Goal: Task Accomplishment & Management: Complete application form

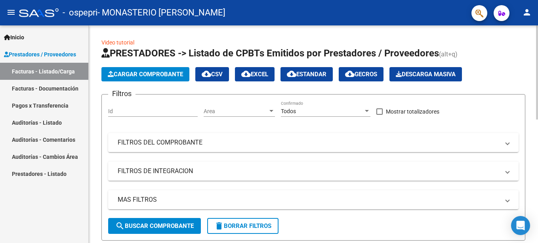
scroll to position [1, 0]
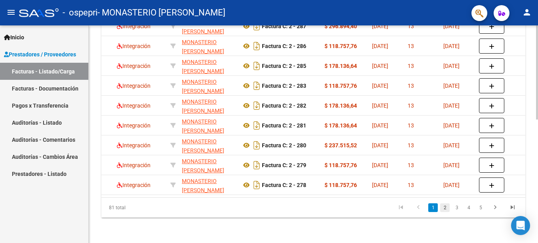
click at [447, 209] on link "2" at bounding box center [445, 207] width 10 height 9
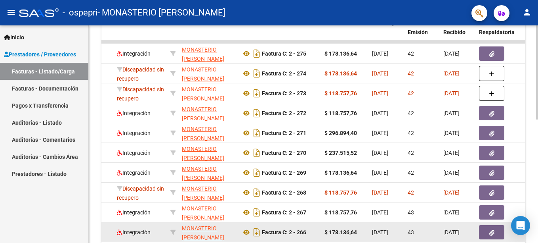
scroll to position [246, 0]
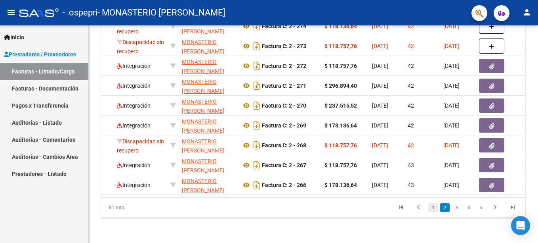
click at [432, 204] on link "1" at bounding box center [433, 207] width 10 height 9
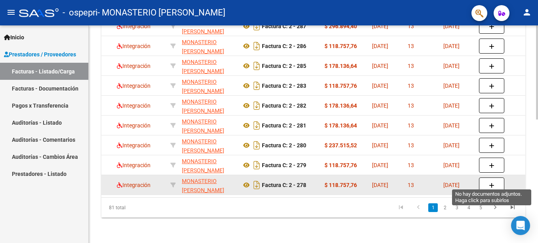
click at [489, 182] on icon "button" at bounding box center [492, 185] width 6 height 6
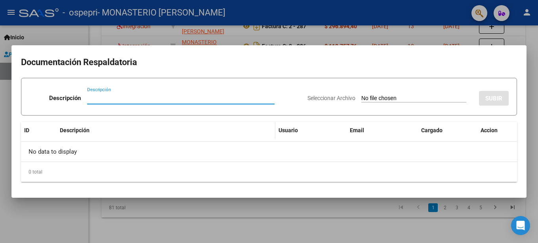
paste input "Tomate 2 kg, , 1 perejil, zanahoria 1 kg, manzana roja 1/2 kg, pepino 1/2 kg, n…"
type input "Tomate 2 kg, , 1 perejil, zanahoria 1 kg, manzana roja 1/2 kg, pepino 1/2 kg, n…"
drag, startPoint x: 254, startPoint y: 98, endPoint x: -2, endPoint y: 107, distance: 255.4
click at [0, 107] on html "menu - ospepri - MONASTERIO [PERSON_NAME] person Inicio Instructivos Contacto O…" at bounding box center [269, 121] width 538 height 243
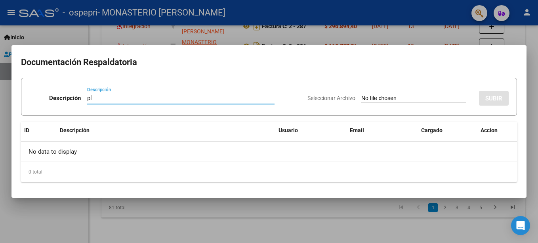
type input "p"
type input "PLANILLA DE ASISTENCIA"
click at [477, 97] on div "Seleccionar Archivo SUBIR" at bounding box center [408, 96] width 201 height 24
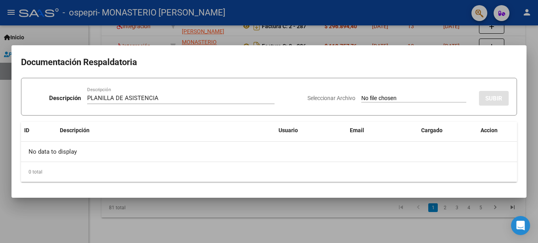
click at [435, 95] on input "Seleccionar Archivo" at bounding box center [413, 99] width 105 height 8
click at [365, 97] on input "Seleccionar Archivo" at bounding box center [413, 99] width 105 height 8
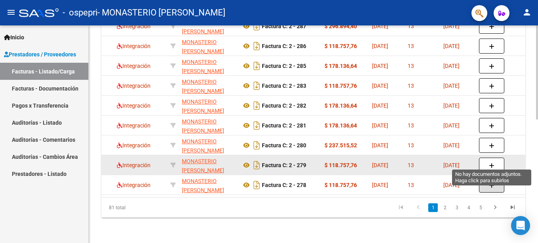
click at [497, 159] on button "button" at bounding box center [491, 164] width 25 height 15
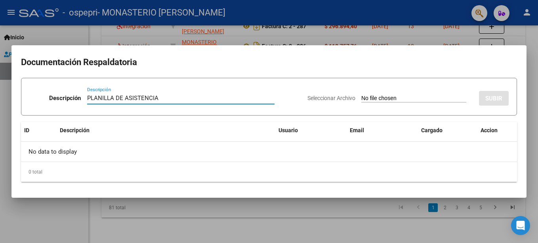
type input "PLANILLA DE ASISTENCIA"
click at [377, 95] on input "Seleccionar Archivo" at bounding box center [413, 99] width 105 height 8
type input "C:\fakepath\[PERSON_NAME].jpg"
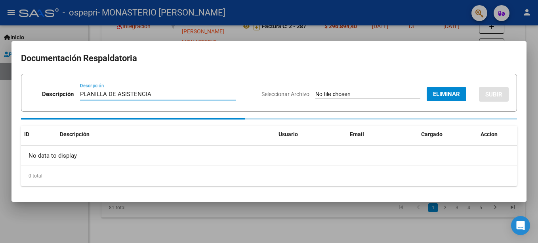
drag, startPoint x: 168, startPoint y: 96, endPoint x: 73, endPoint y: 103, distance: 95.7
click at [73, 103] on div "Descripción PLANILLA DE ASISTENCIA Descripción" at bounding box center [142, 96] width 226 height 24
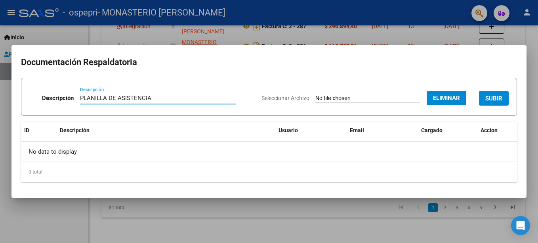
click at [491, 99] on span "SUBIR" at bounding box center [494, 98] width 17 height 7
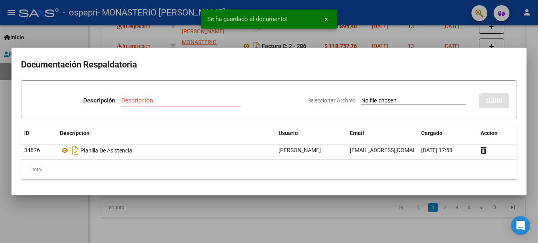
click at [373, 11] on div at bounding box center [269, 121] width 538 height 243
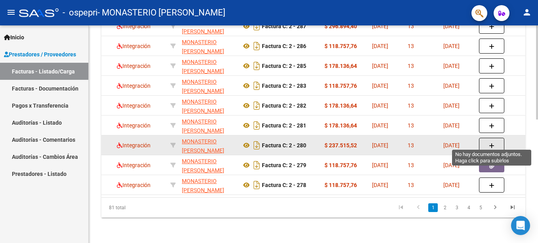
click at [491, 143] on icon "button" at bounding box center [492, 146] width 6 height 6
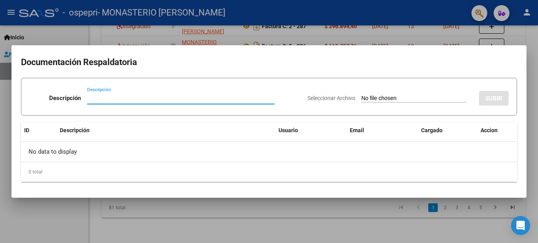
paste input "PLANILLA DE ASISTENCIA"
type input "PLANILLA DE ASISTENCIA"
click at [367, 95] on input "Seleccionar Archivo" at bounding box center [413, 99] width 105 height 8
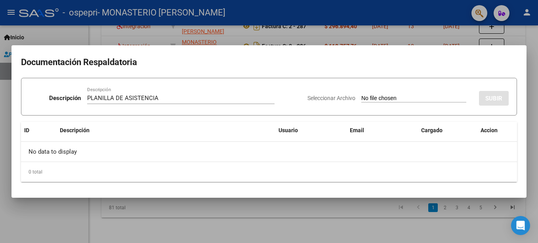
type input "C:\fakepath\[PERSON_NAME] .jpg"
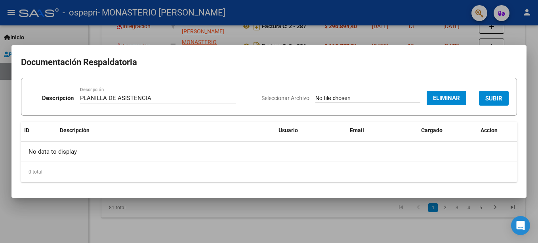
click at [493, 105] on button "SUBIR" at bounding box center [494, 98] width 30 height 15
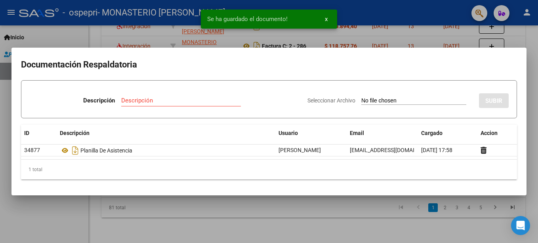
click at [518, 55] on mat-dialog-container "Documentación Respaldatoria Descripción Descripción Seleccionar Archivo SUBIR I…" at bounding box center [268, 121] width 515 height 147
click at [530, 50] on div at bounding box center [269, 121] width 538 height 243
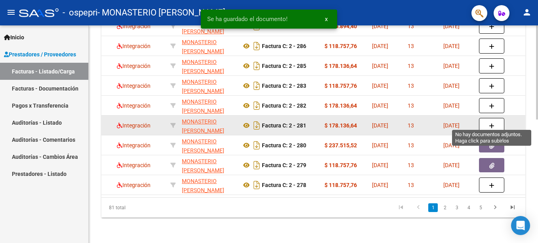
click at [490, 118] on button "button" at bounding box center [491, 125] width 25 height 15
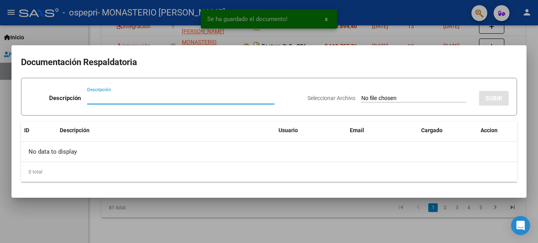
click at [398, 99] on input "Seleccionar Archivo" at bounding box center [413, 99] width 105 height 8
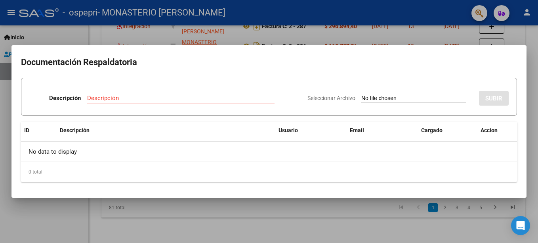
type input "C:\fakepath\[PERSON_NAME] .jpg"
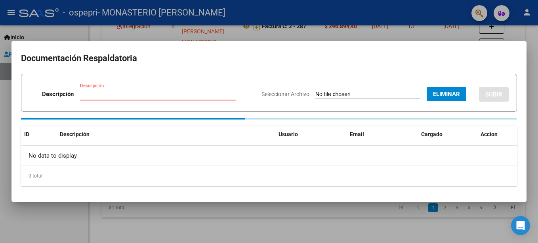
click at [128, 90] on input "Descripción" at bounding box center [158, 93] width 156 height 7
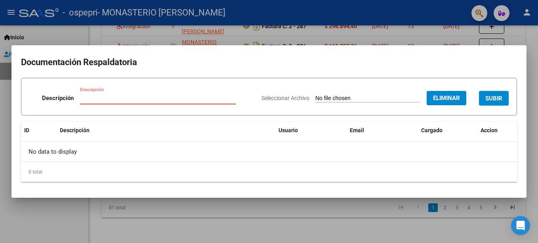
paste input "PLANILLA DE ASISTENCIA"
type input "PLANILLA DE ASISTENCIA"
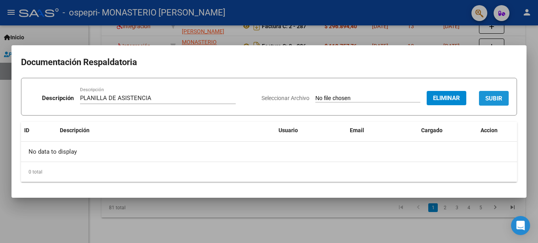
click at [499, 97] on span "SUBIR" at bounding box center [494, 98] width 17 height 7
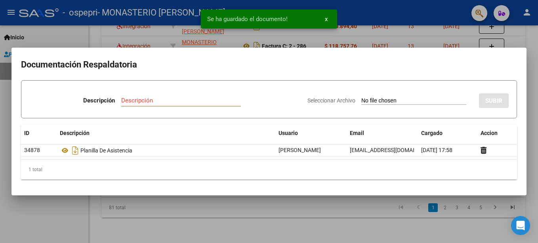
click at [531, 51] on div at bounding box center [269, 121] width 538 height 243
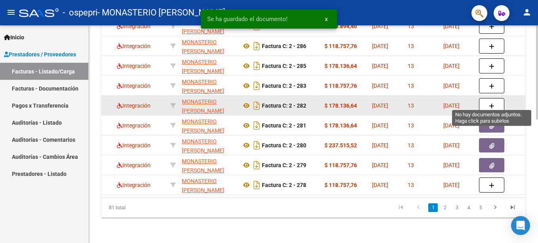
click at [497, 98] on button "button" at bounding box center [491, 105] width 25 height 15
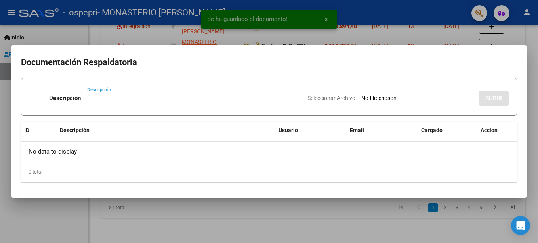
paste input "PLANILLA DE ASISTENCIA"
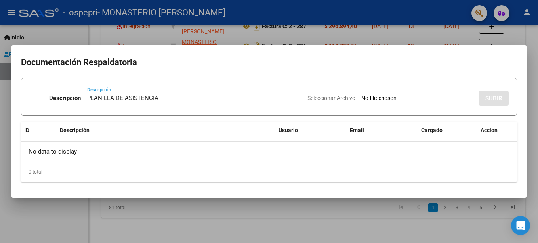
type input "PLANILLA DE ASISTENCIA"
click at [389, 96] on input "Seleccionar Archivo" at bounding box center [413, 99] width 105 height 8
type input "C:\fakepath\[PERSON_NAME] .jpg"
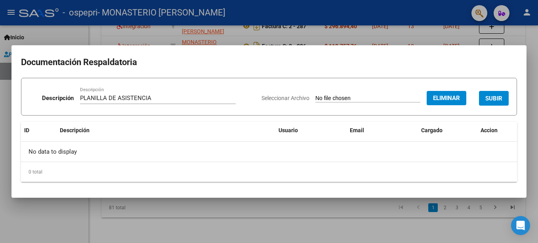
click at [497, 97] on span "SUBIR" at bounding box center [494, 98] width 17 height 7
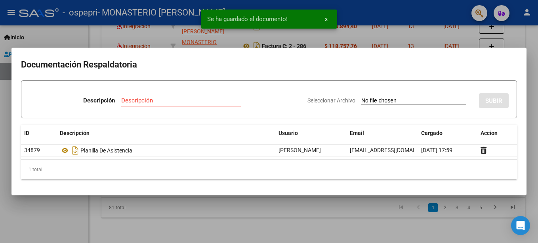
click at [529, 54] on div at bounding box center [269, 121] width 538 height 243
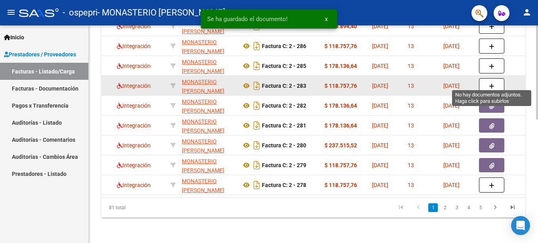
click at [497, 78] on button "button" at bounding box center [491, 85] width 25 height 15
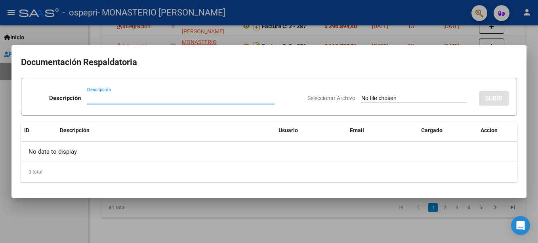
paste input "PLANILLA DE ASISTENCIA"
type input "PLANILLA DE ASISTENCIA"
click at [372, 96] on input "Seleccionar Archivo" at bounding box center [413, 99] width 105 height 8
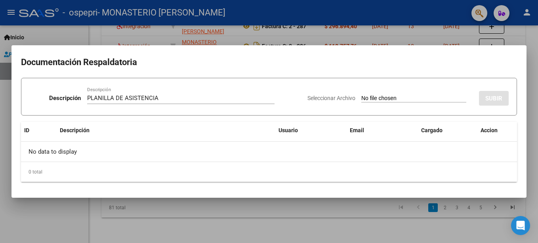
type input "C:\fakepath\[PERSON_NAME].jpg"
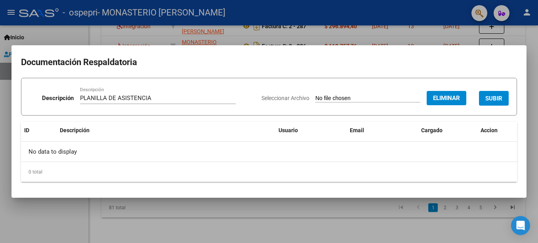
click at [486, 95] on span "SUBIR" at bounding box center [494, 98] width 17 height 7
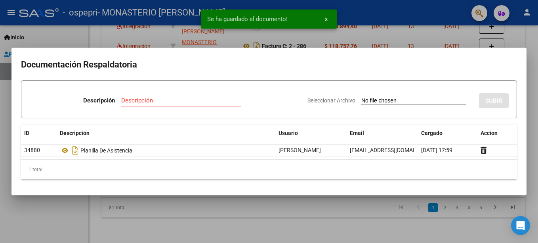
click at [533, 59] on div at bounding box center [269, 121] width 538 height 243
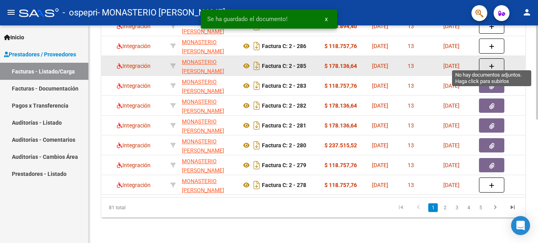
click at [493, 63] on icon "button" at bounding box center [492, 66] width 6 height 6
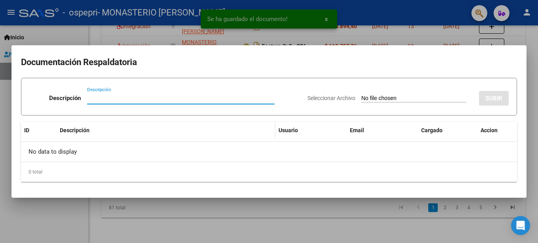
paste input "PLANILLA DE ASISTENCIA"
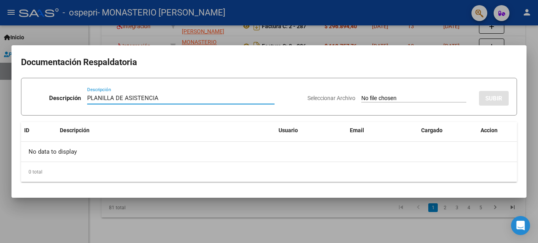
type input "PLANILLA DE ASISTENCIA"
click at [371, 97] on input "Seleccionar Archivo" at bounding box center [413, 99] width 105 height 8
type input "C:\fakepath\[PERSON_NAME] .jpg"
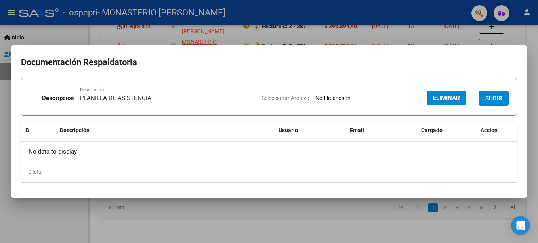
click at [497, 92] on button "SUBIR" at bounding box center [494, 98] width 30 height 15
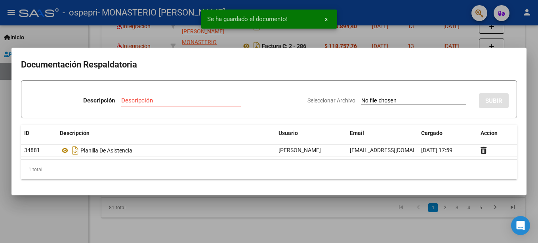
click at [528, 42] on div at bounding box center [269, 121] width 538 height 243
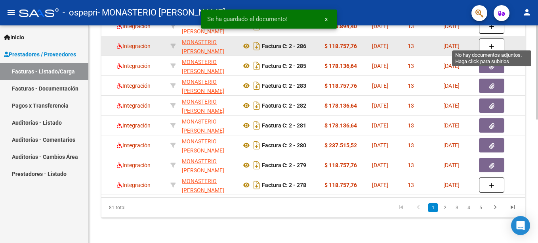
click at [495, 43] on button "button" at bounding box center [491, 45] width 25 height 15
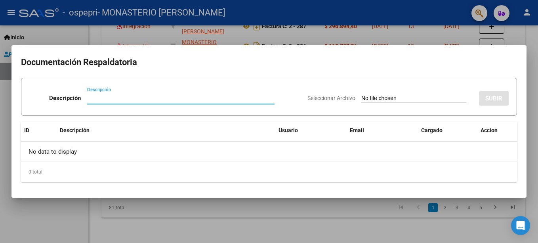
paste input "PLANILLA DE ASISTENCIA"
type input "PLANILLA DE ASISTENCIA"
click at [394, 98] on input "Seleccionar Archivo" at bounding box center [413, 99] width 105 height 8
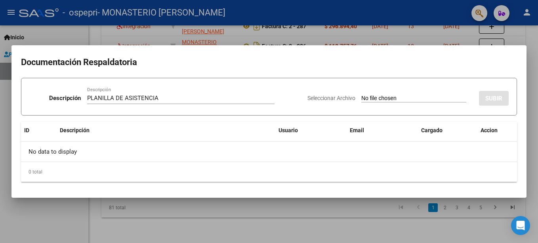
type input "C:\fakepath\[PERSON_NAME] .jpg"
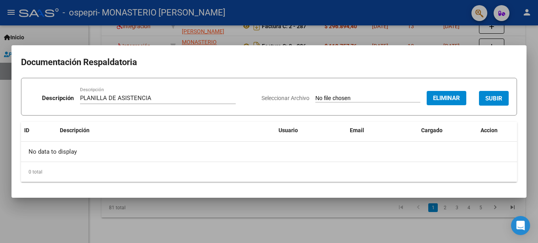
click at [500, 95] on span "SUBIR" at bounding box center [494, 98] width 17 height 7
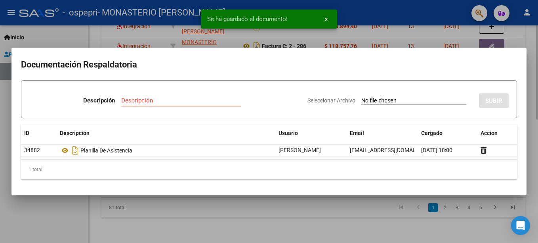
click at [526, 38] on div at bounding box center [269, 121] width 538 height 243
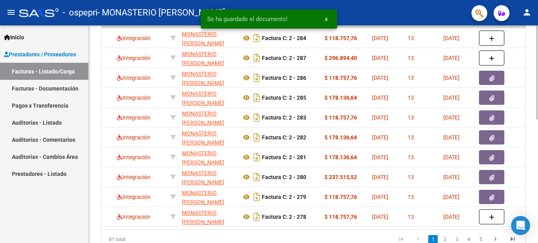
scroll to position [206, 0]
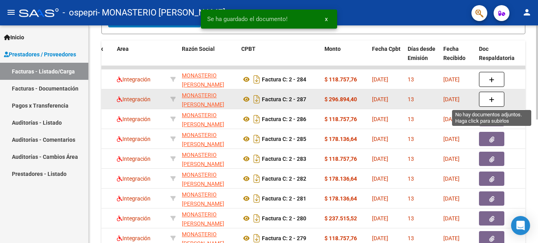
click at [493, 96] on span "button" at bounding box center [492, 99] width 6 height 7
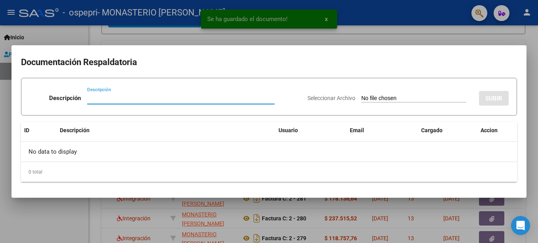
paste input "PLANILLA DE ASISTENCIA"
type input "PLANILLA DE ASISTENCIA"
click at [397, 98] on input "Seleccionar Archivo" at bounding box center [413, 99] width 105 height 8
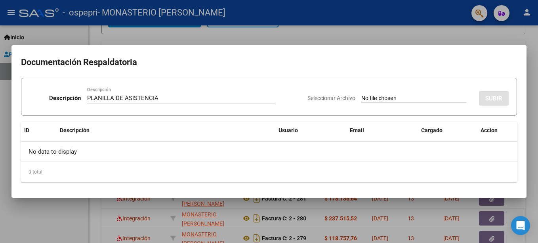
type input "C:\fakepath\[PERSON_NAME] .jpg"
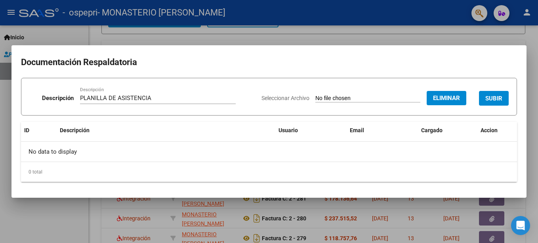
click at [495, 94] on span "SUBIR" at bounding box center [494, 97] width 17 height 7
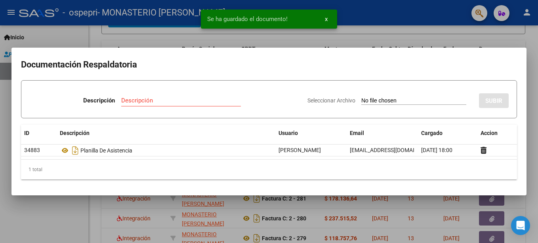
click at [530, 47] on div at bounding box center [269, 121] width 538 height 243
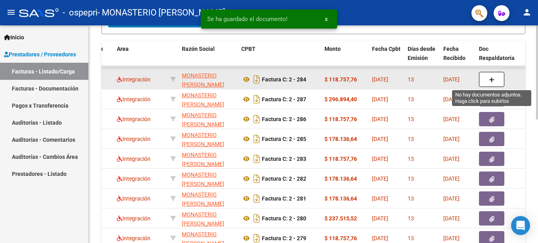
click at [485, 80] on button "button" at bounding box center [491, 79] width 25 height 15
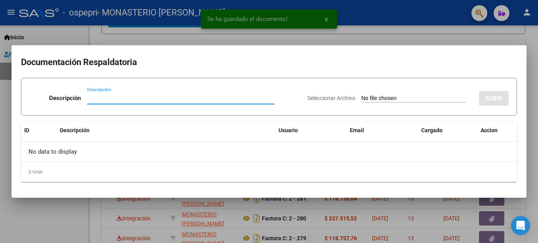
paste input "PLANILLA DE ASISTENCIA"
type input "PLANILLA DE ASISTENCIA"
click at [409, 98] on input "Seleccionar Archivo" at bounding box center [413, 99] width 105 height 8
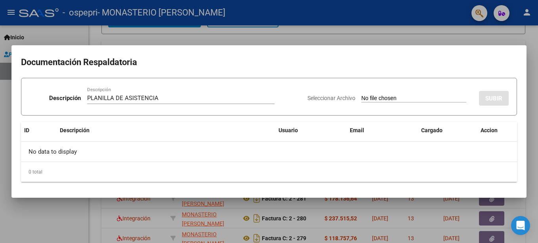
type input "C:\fakepath\[PERSON_NAME] [PERSON_NAME].pdf"
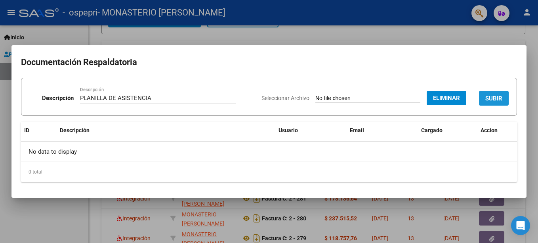
click at [501, 97] on span "SUBIR" at bounding box center [494, 98] width 17 height 7
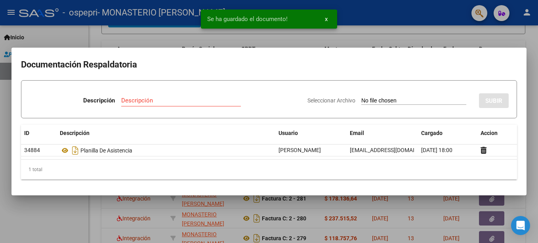
click at [530, 35] on div at bounding box center [269, 121] width 538 height 243
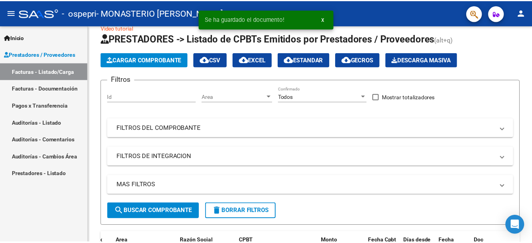
scroll to position [8, 0]
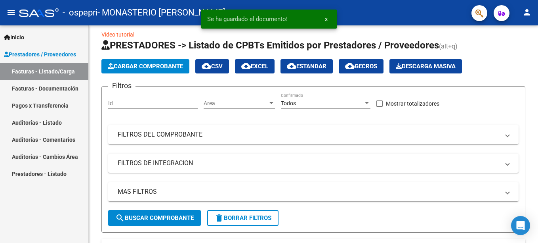
click at [528, 9] on mat-icon "person" at bounding box center [527, 13] width 10 height 10
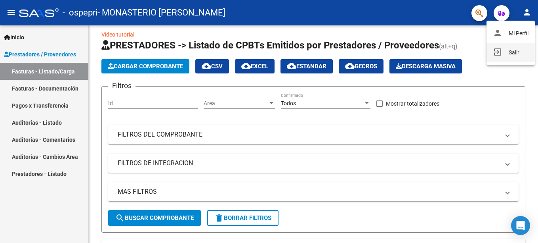
click at [512, 48] on button "exit_to_app Salir" at bounding box center [511, 52] width 48 height 19
